Goal: Transaction & Acquisition: Purchase product/service

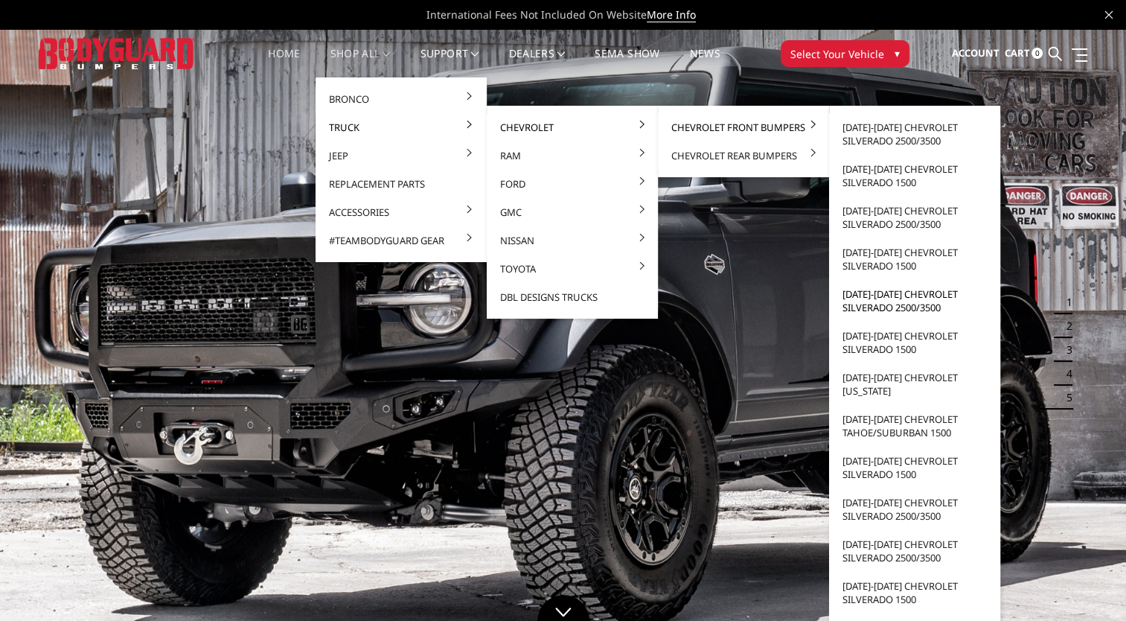
click at [902, 299] on link "[DATE]-[DATE] Chevrolet Silverado 2500/3500" at bounding box center [914, 301] width 159 height 42
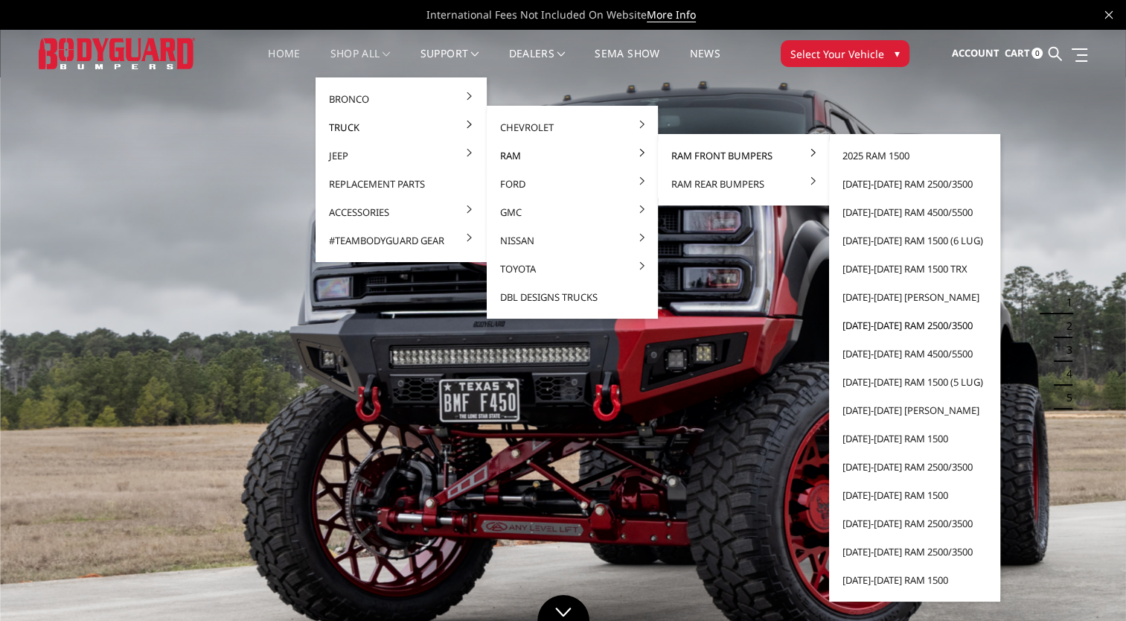
click at [916, 326] on link "[DATE]-[DATE] Ram 2500/3500" at bounding box center [914, 325] width 159 height 28
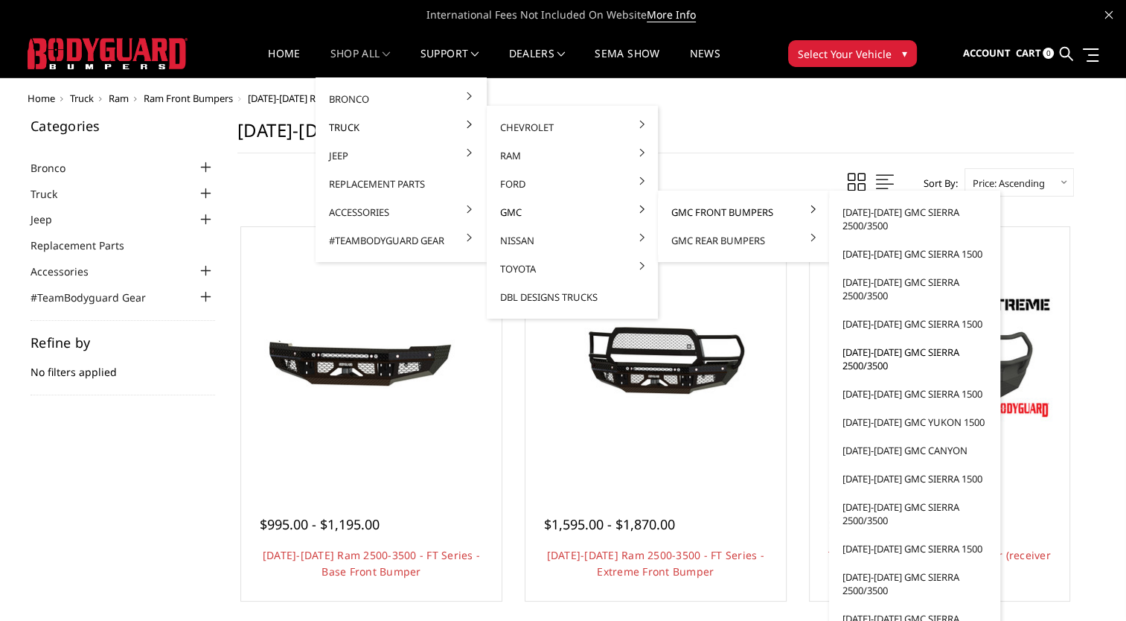
click at [879, 354] on link "[DATE]-[DATE] GMC Sierra 2500/3500" at bounding box center [914, 359] width 159 height 42
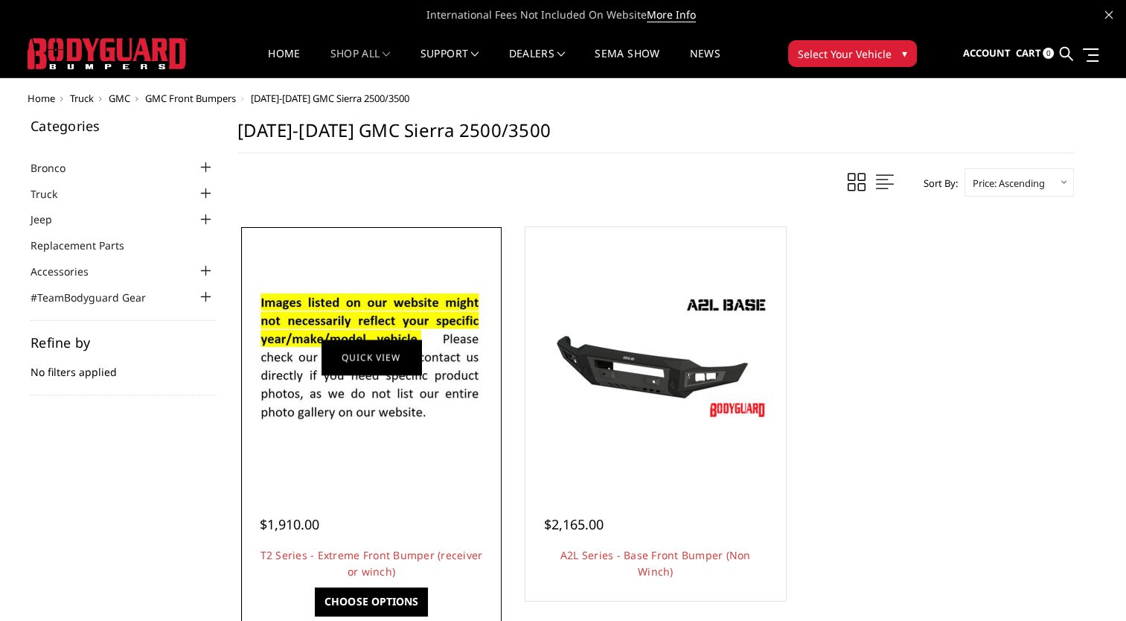
click at [402, 369] on link "Quick view" at bounding box center [372, 356] width 100 height 35
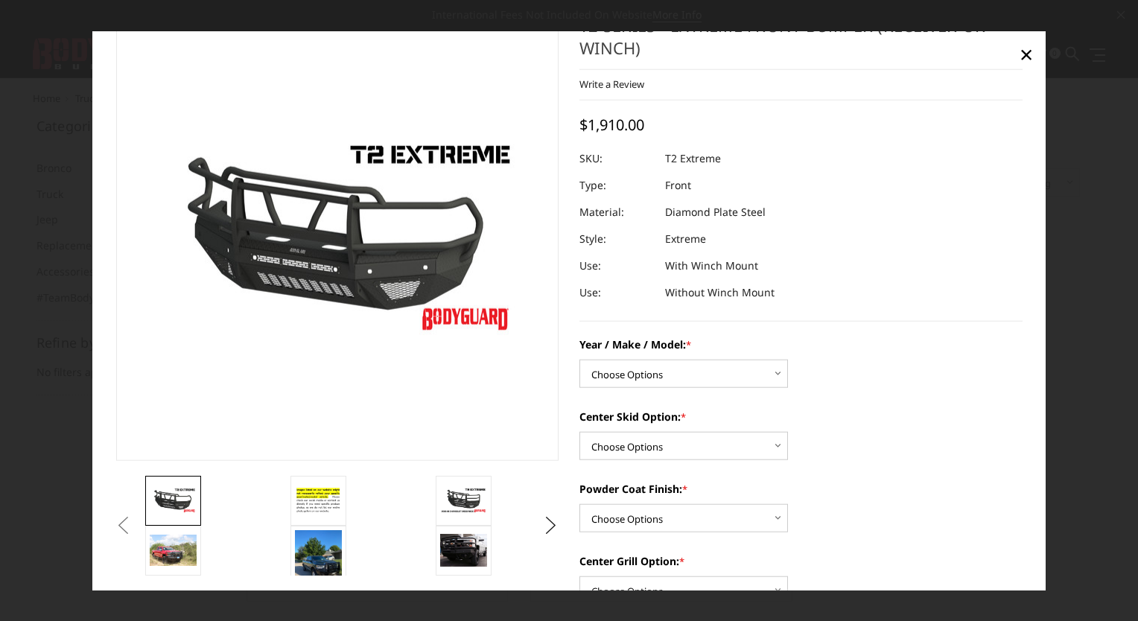
scroll to position [74, 0]
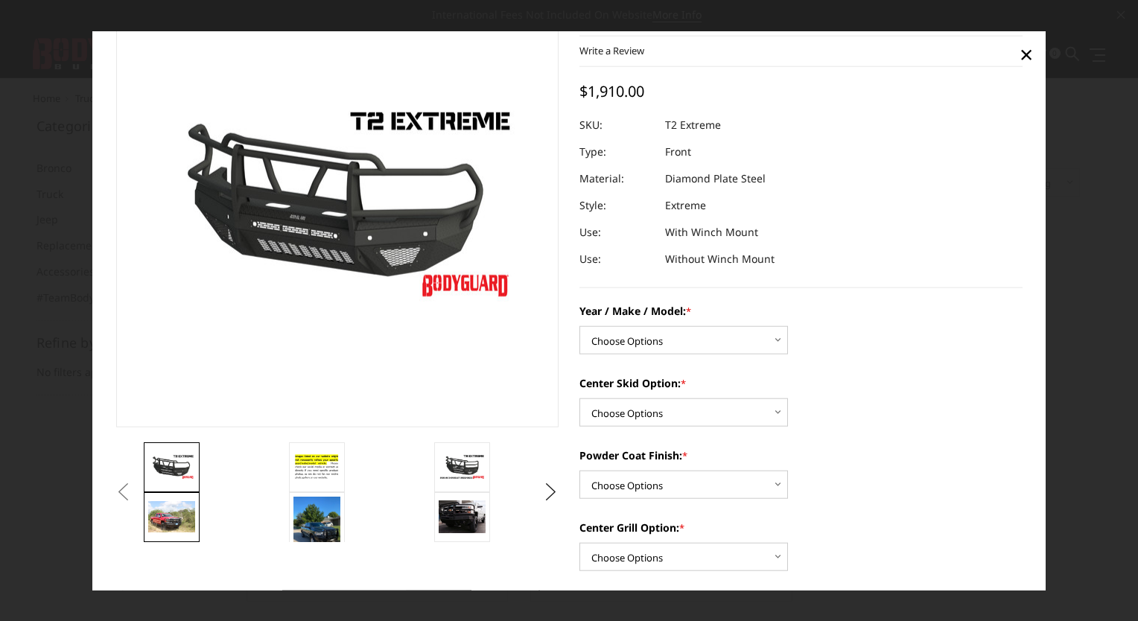
click at [153, 511] on img at bounding box center [171, 516] width 47 height 31
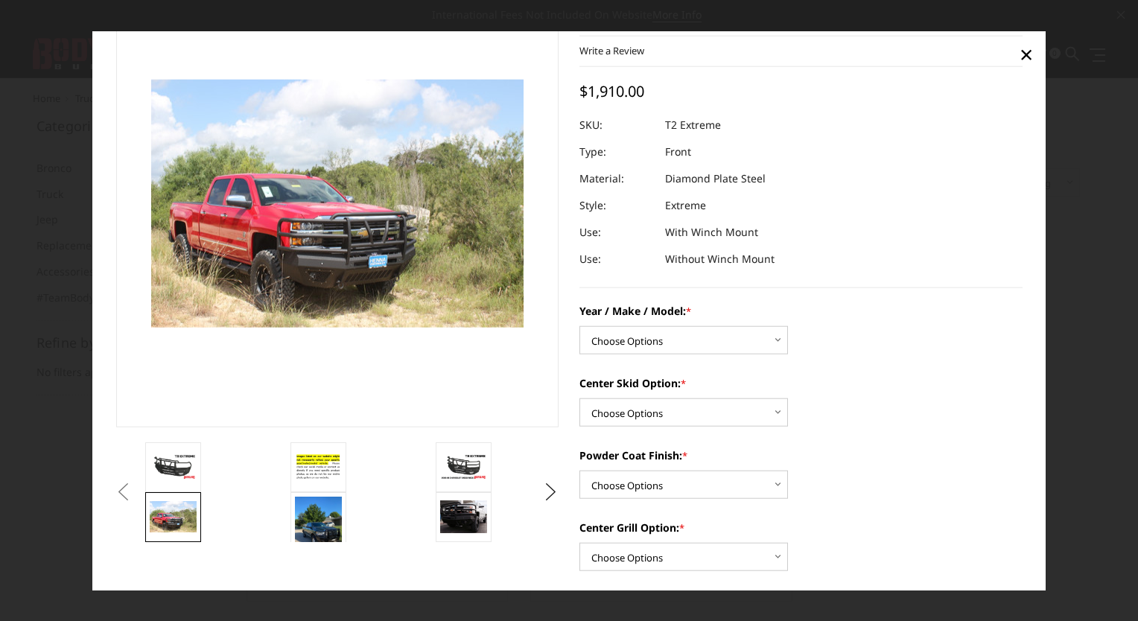
scroll to position [54, 0]
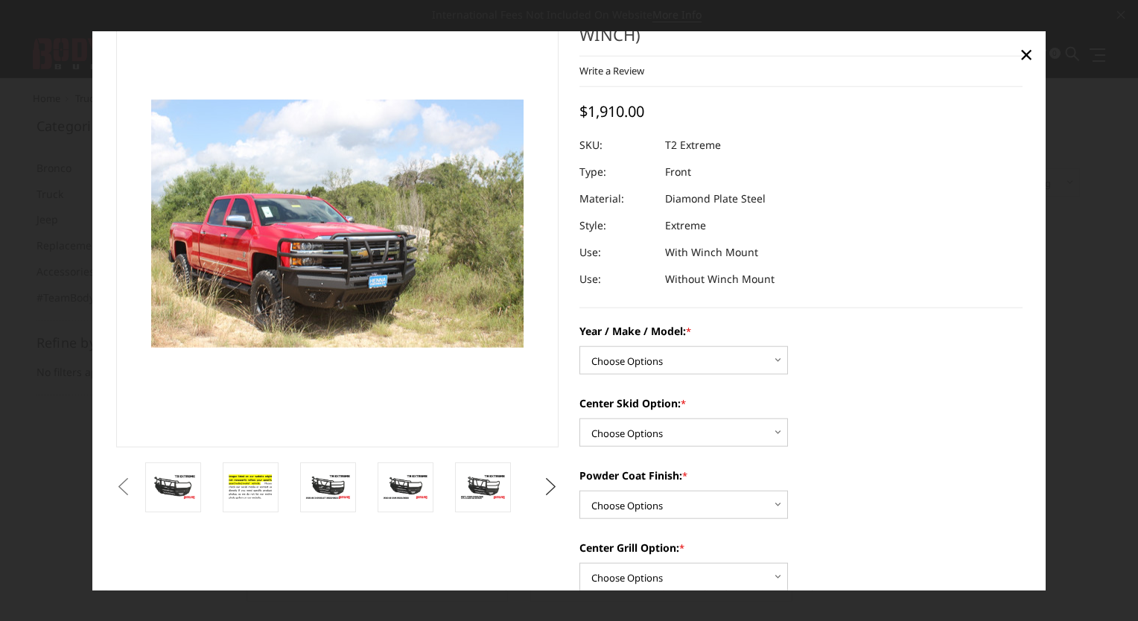
click at [558, 494] on button "Next" at bounding box center [551, 487] width 22 height 22
click at [555, 494] on button "Next" at bounding box center [551, 487] width 22 height 22
click at [554, 494] on button "Next" at bounding box center [551, 487] width 22 height 22
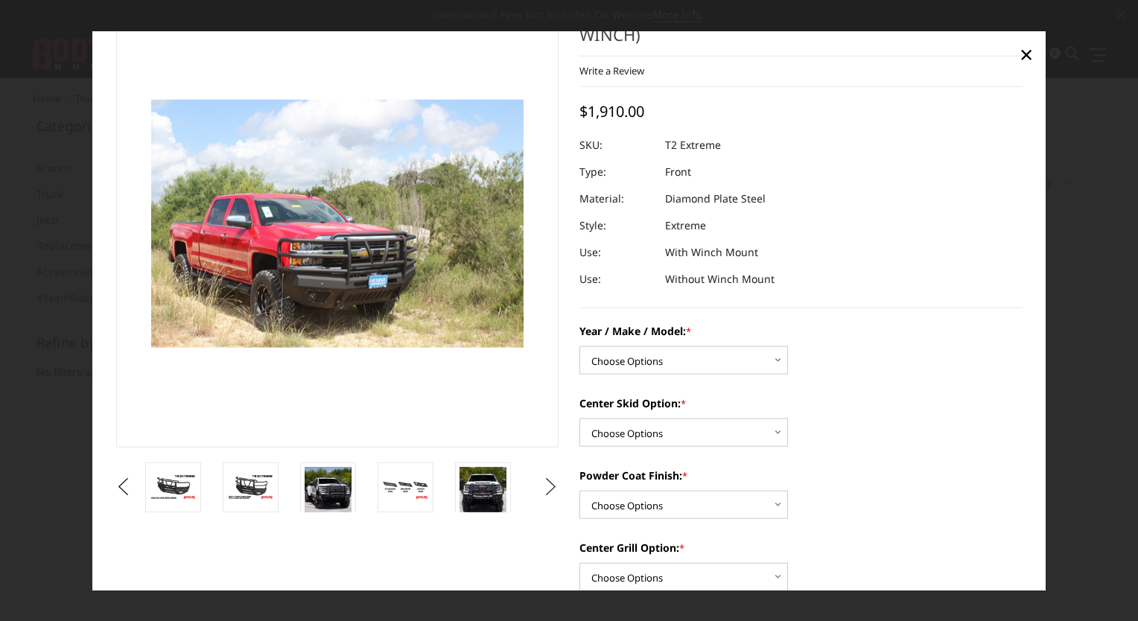
click at [543, 494] on button "Next" at bounding box center [551, 487] width 22 height 22
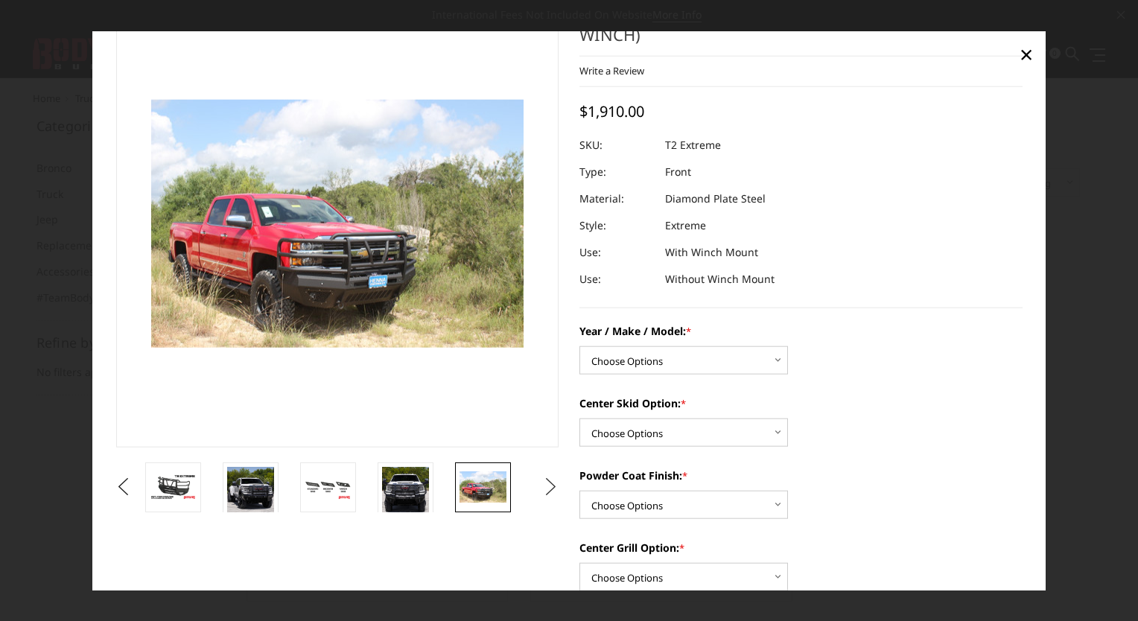
click at [543, 494] on button "Next" at bounding box center [551, 487] width 22 height 22
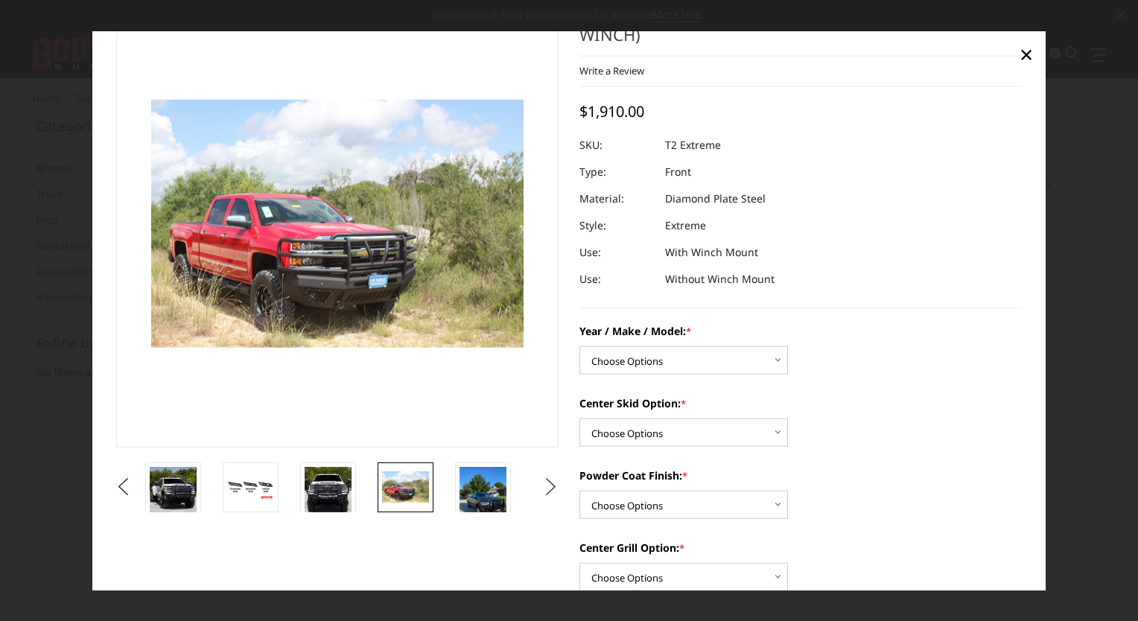
click at [543, 494] on button "Next" at bounding box center [551, 487] width 22 height 22
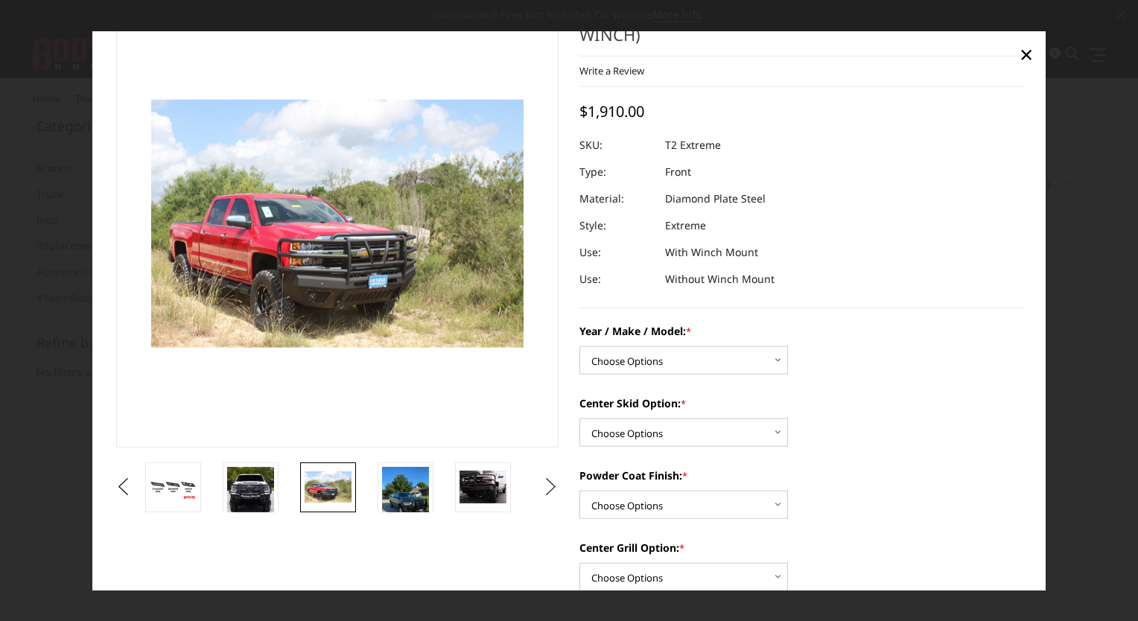
click at [543, 494] on button "Next" at bounding box center [551, 487] width 22 height 22
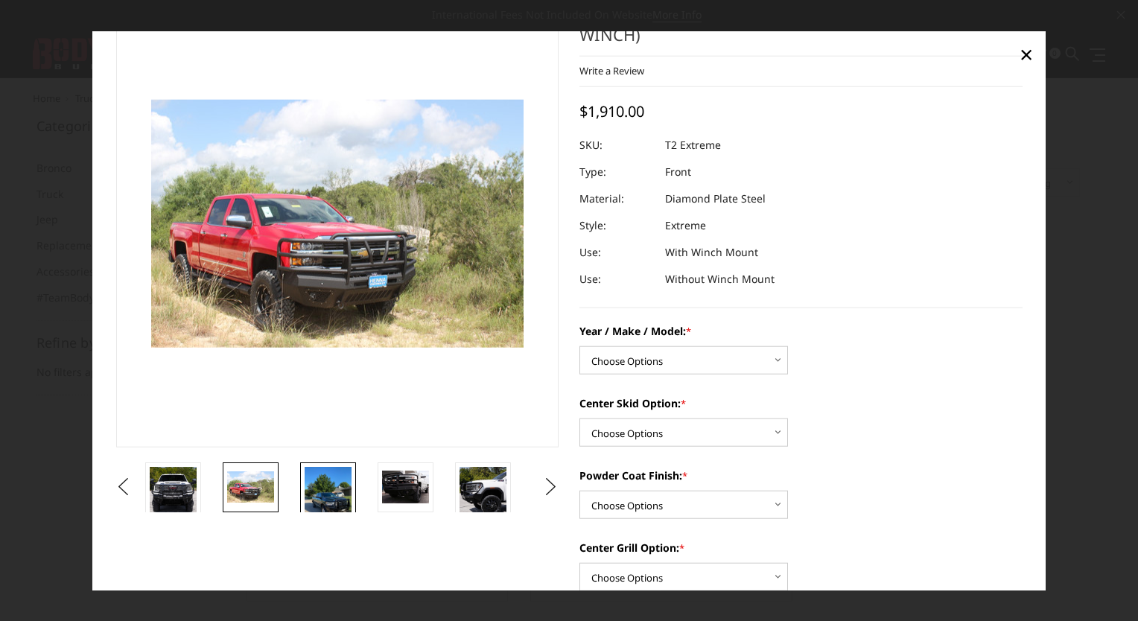
click at [328, 503] on img at bounding box center [327, 497] width 47 height 63
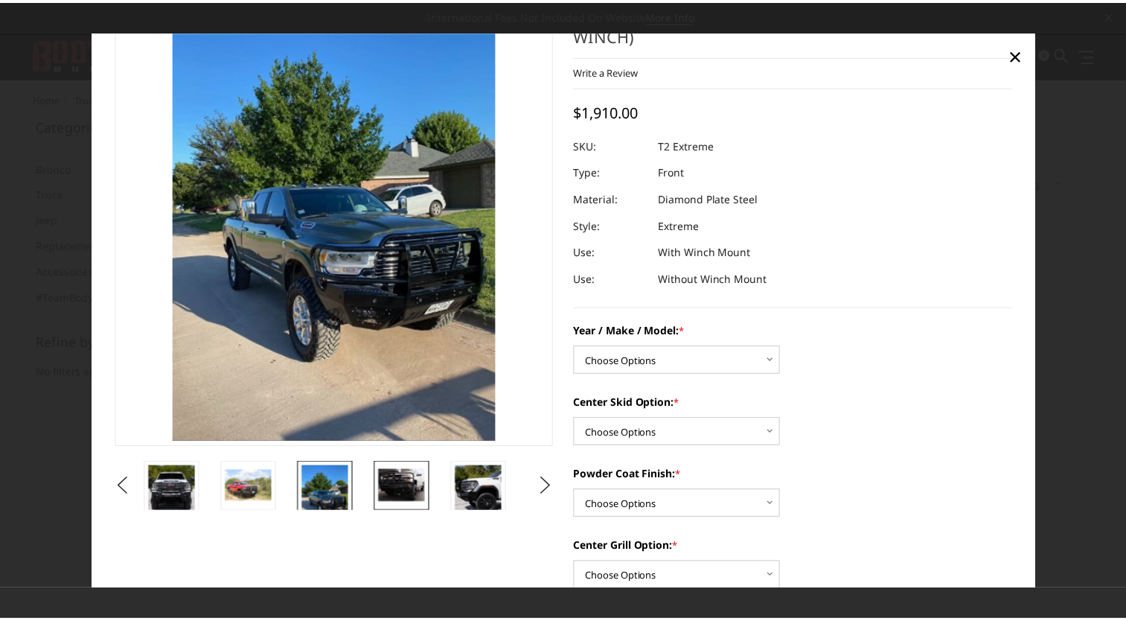
scroll to position [0, 0]
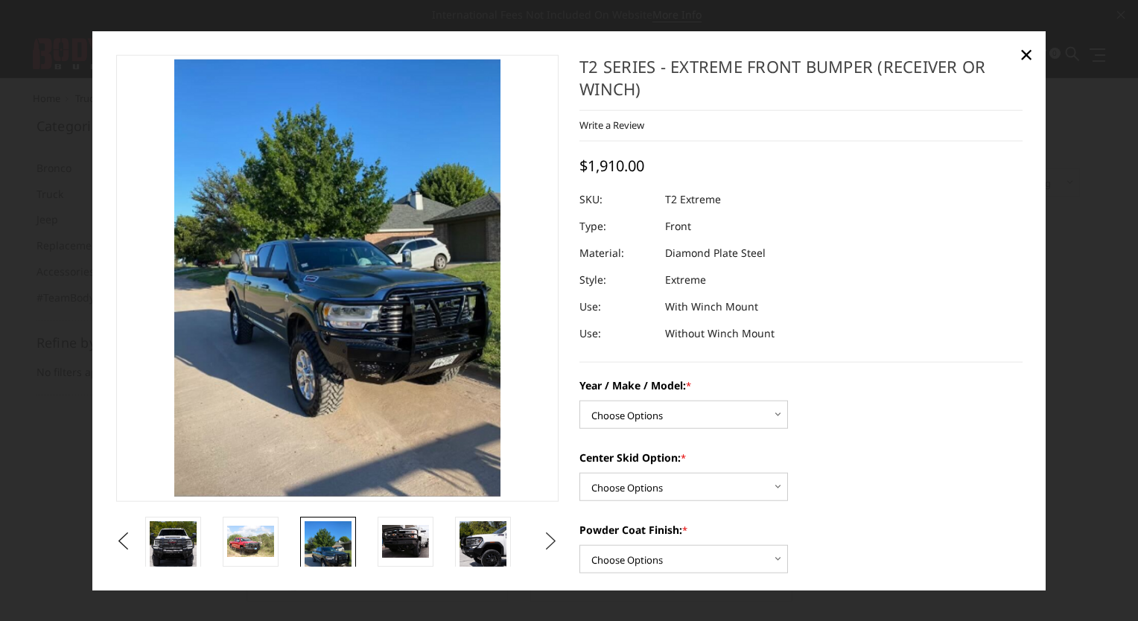
click at [540, 536] on button "Next" at bounding box center [551, 541] width 22 height 22
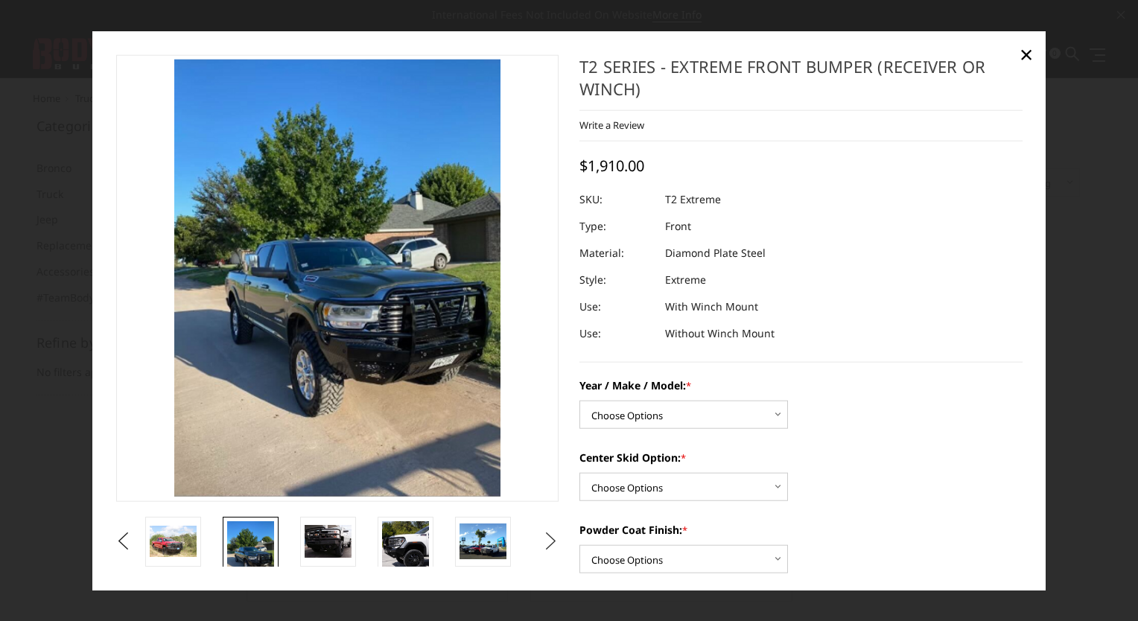
click at [540, 536] on button "Next" at bounding box center [551, 541] width 22 height 22
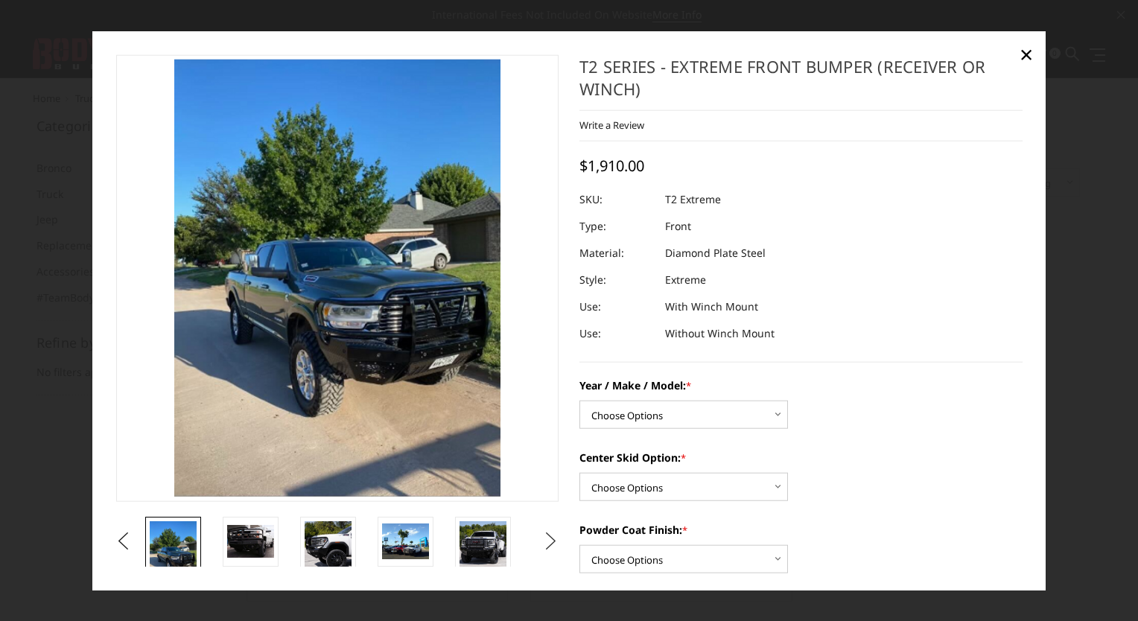
click at [540, 536] on button "Next" at bounding box center [551, 541] width 22 height 22
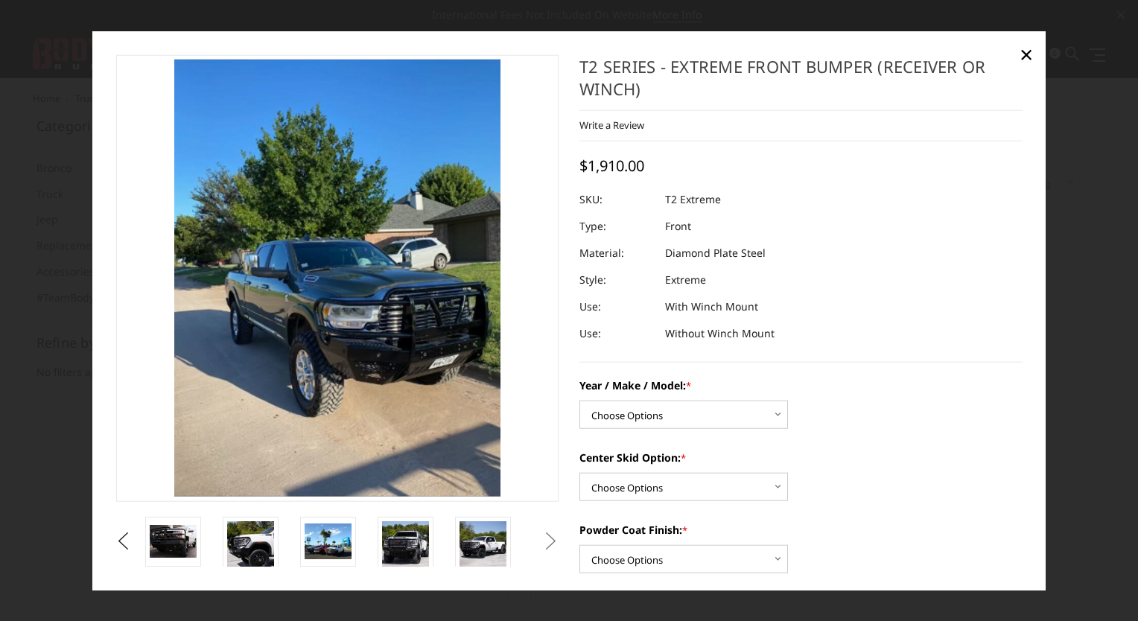
click at [540, 536] on button "Next" at bounding box center [551, 541] width 22 height 22
click at [1021, 55] on span "×" at bounding box center [1025, 53] width 13 height 32
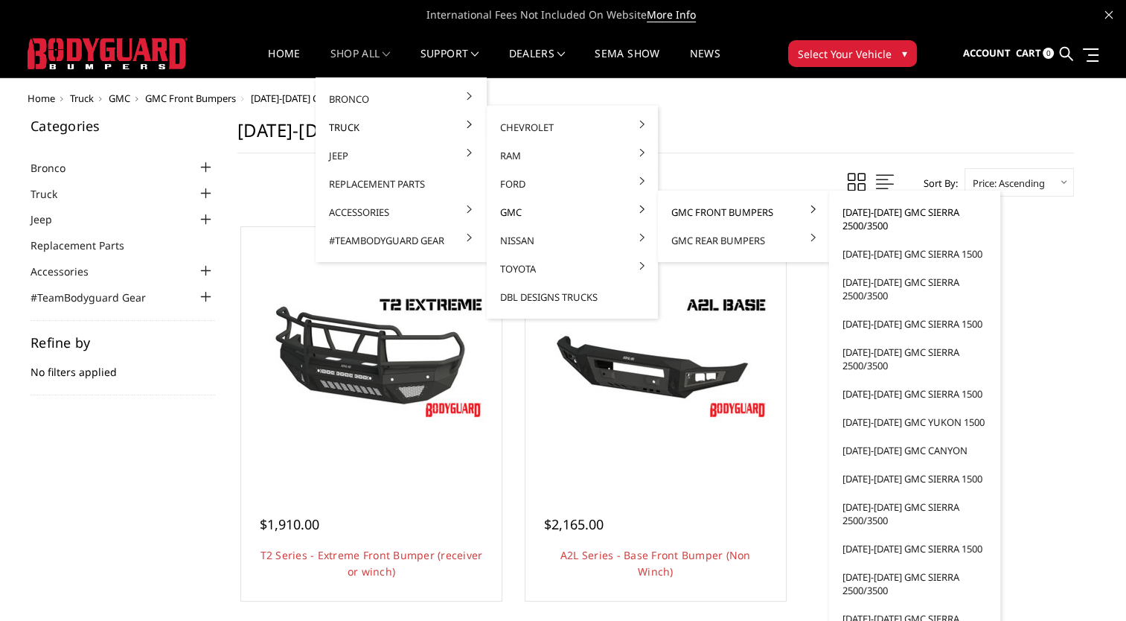
click at [876, 217] on link "[DATE]-[DATE] GMC Sierra 2500/3500" at bounding box center [914, 219] width 159 height 42
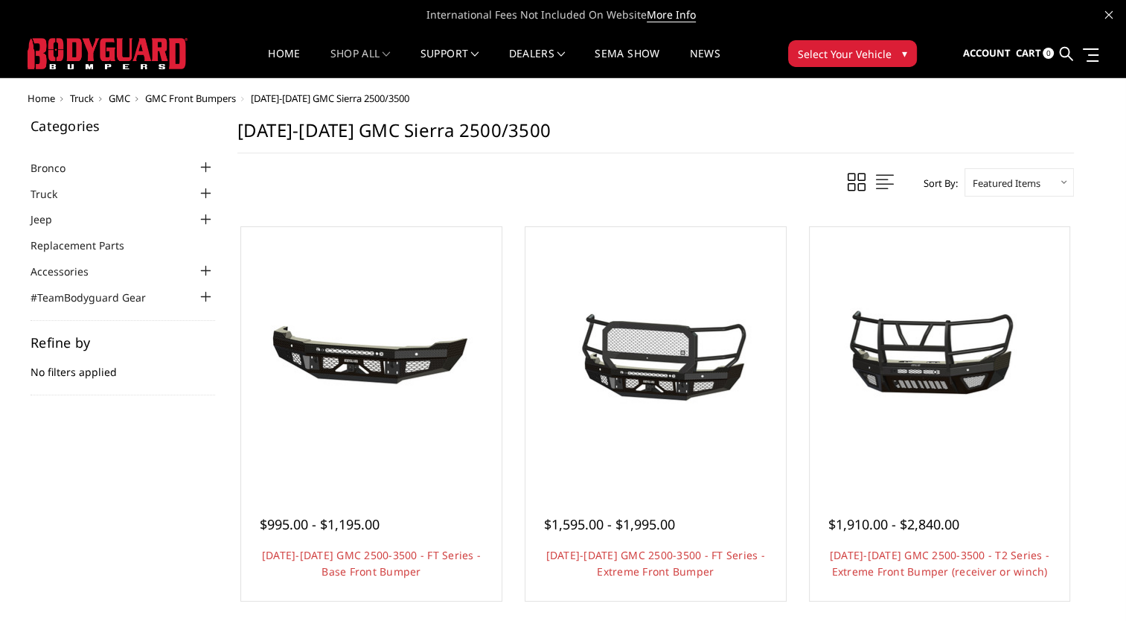
click at [1007, 180] on select "Featured Items Newest Items Best Selling A to Z Z to A By Review Price: Ascendi…" at bounding box center [1019, 182] width 109 height 28
select select "pricedesc"
click at [965, 168] on select "Featured Items Newest Items Best Selling A to Z Z to A By Review Price: Ascendi…" at bounding box center [1019, 182] width 109 height 28
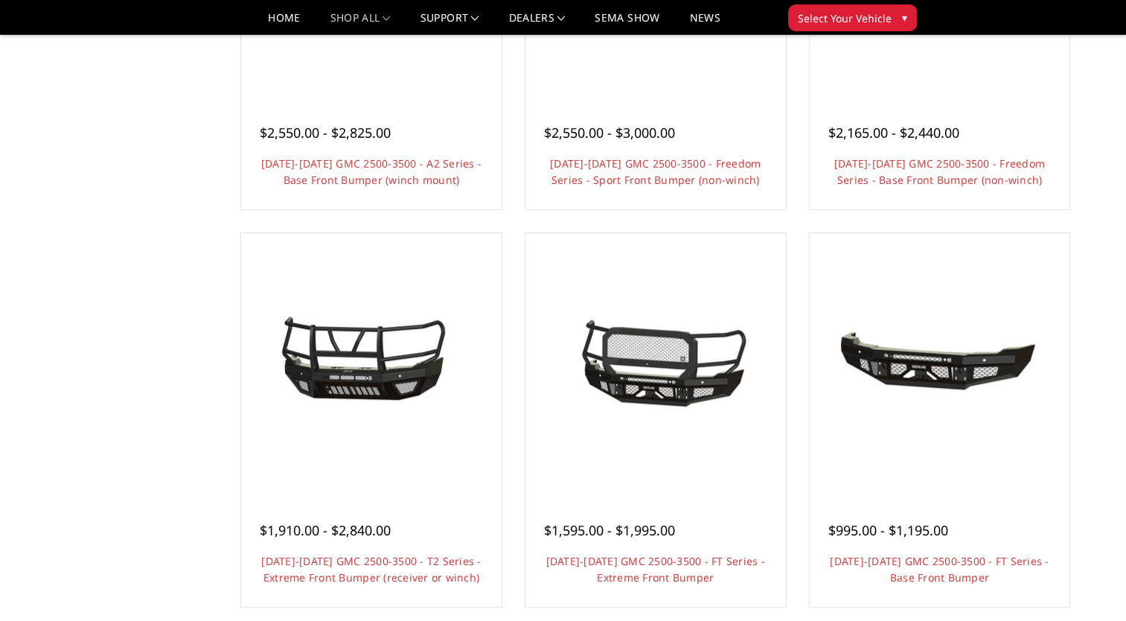
scroll to position [819, 0]
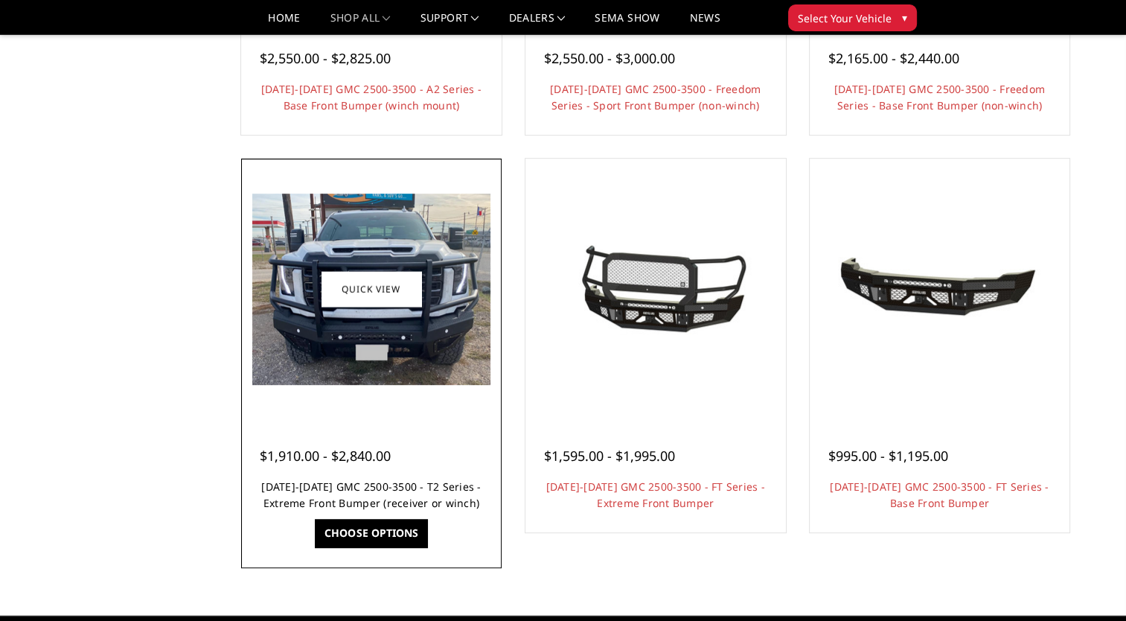
click at [335, 487] on link "[DATE]-[DATE] GMC 2500-3500 - T2 Series - Extreme Front Bumper (receiver or win…" at bounding box center [371, 494] width 220 height 31
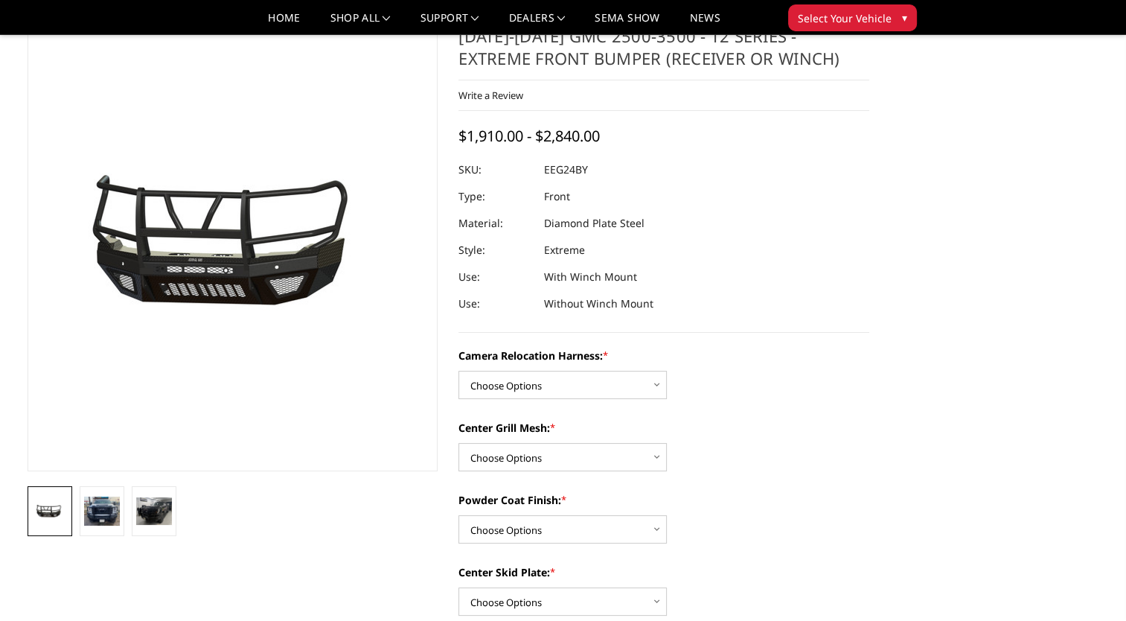
scroll to position [74, 0]
